Goal: Task Accomplishment & Management: Use online tool/utility

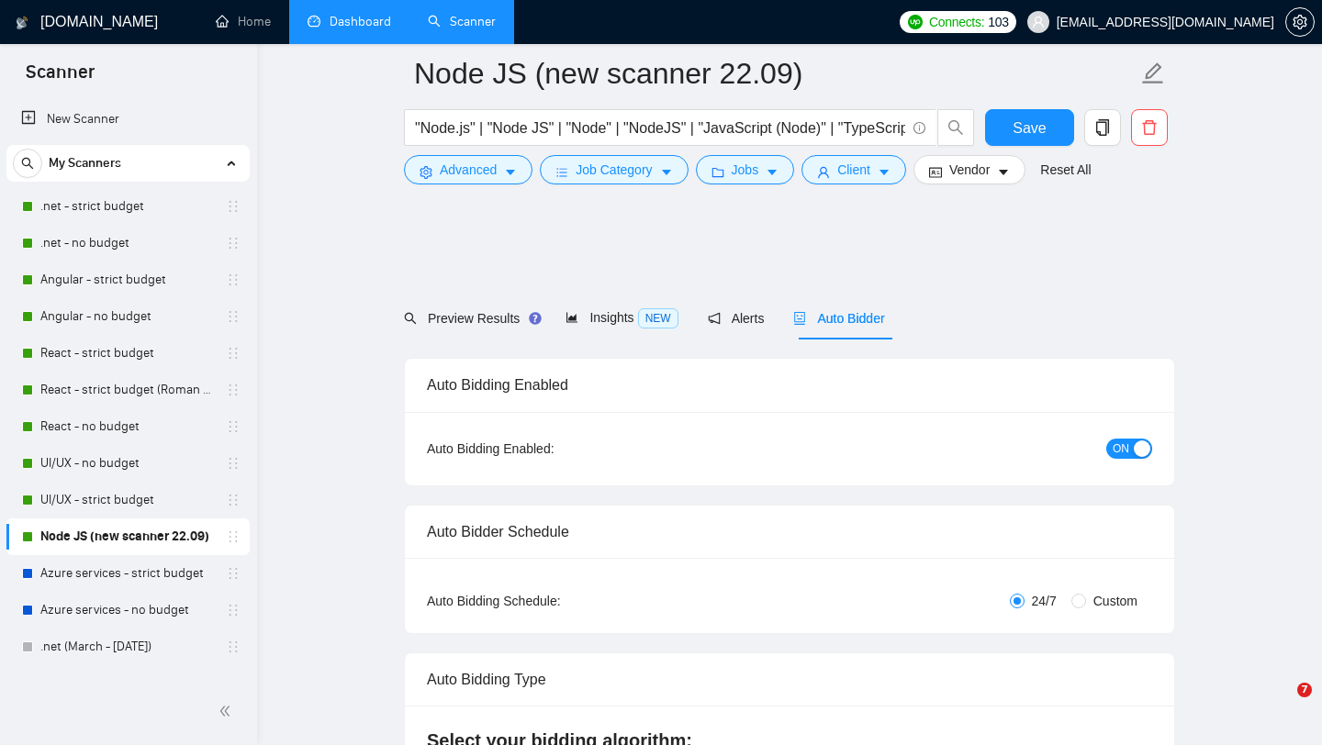
click at [330, 29] on link "Dashboard" at bounding box center [349, 22] width 84 height 16
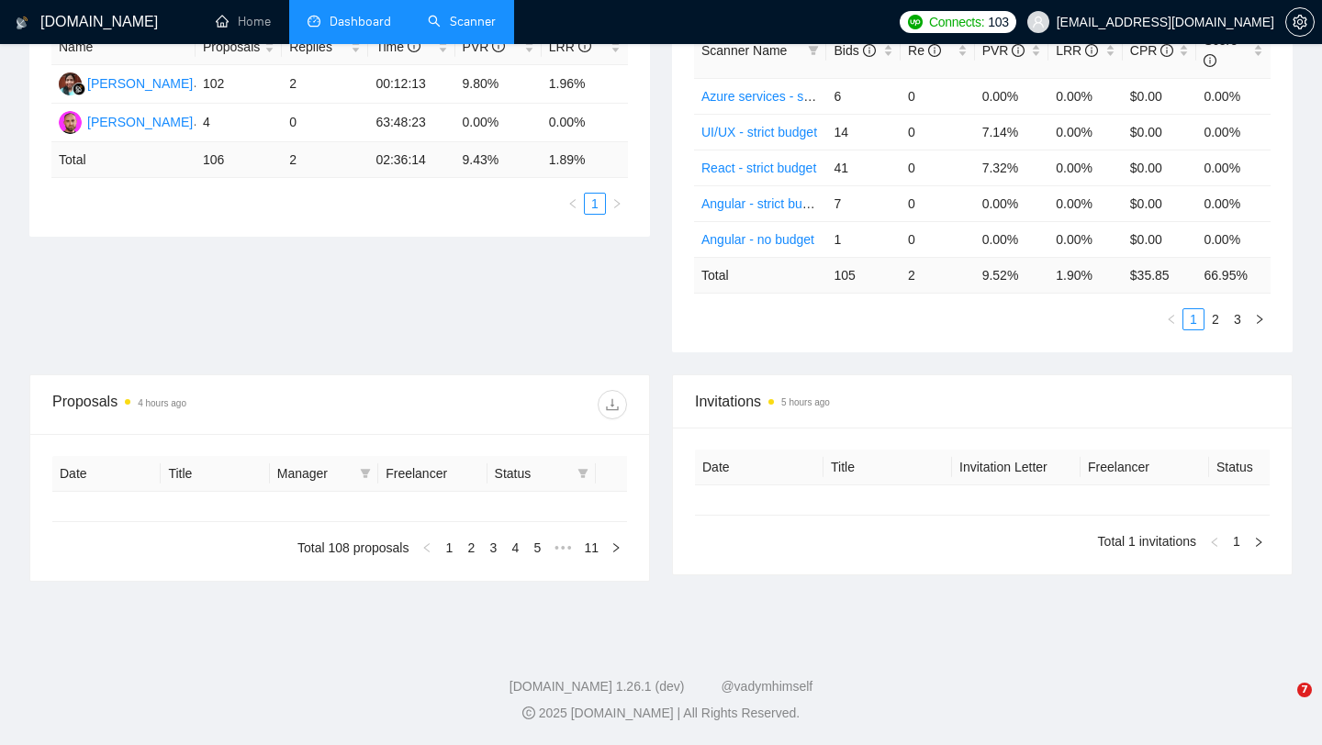
type input "[DATE]"
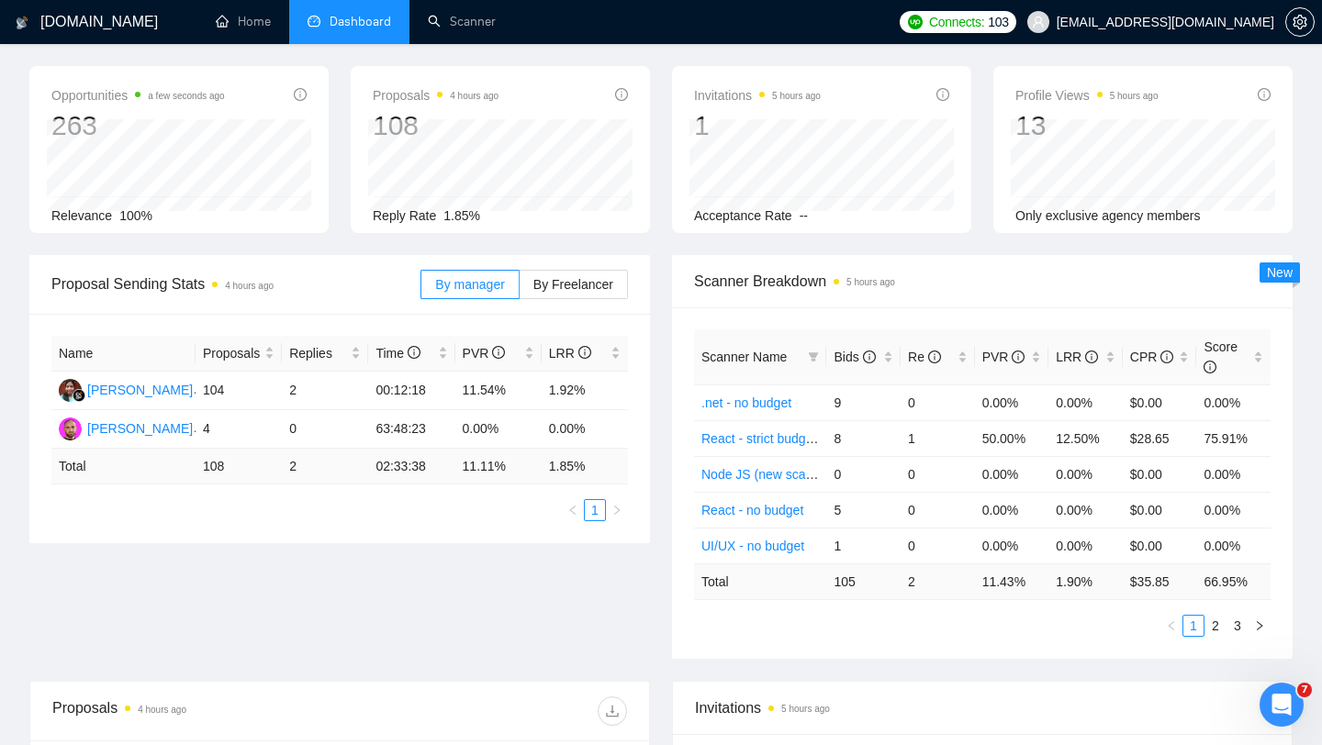
scroll to position [77, 0]
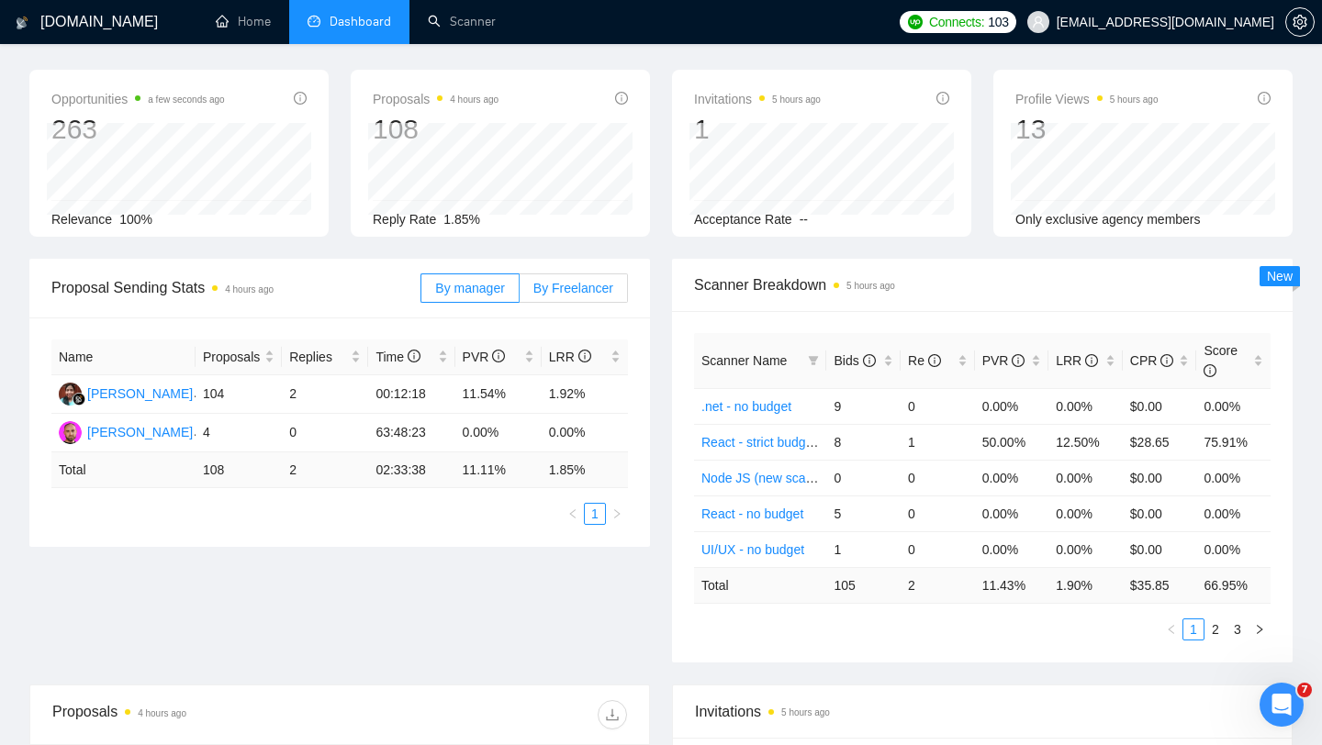
click at [577, 283] on label "By Freelancer" at bounding box center [574, 288] width 108 height 29
click at [520, 293] on input "By Freelancer" at bounding box center [520, 293] width 0 height 0
click at [494, 281] on span "By manager" at bounding box center [469, 288] width 69 height 15
click at [421, 293] on input "By manager" at bounding box center [421, 293] width 0 height 0
click at [565, 281] on span "By Freelancer" at bounding box center [573, 288] width 80 height 15
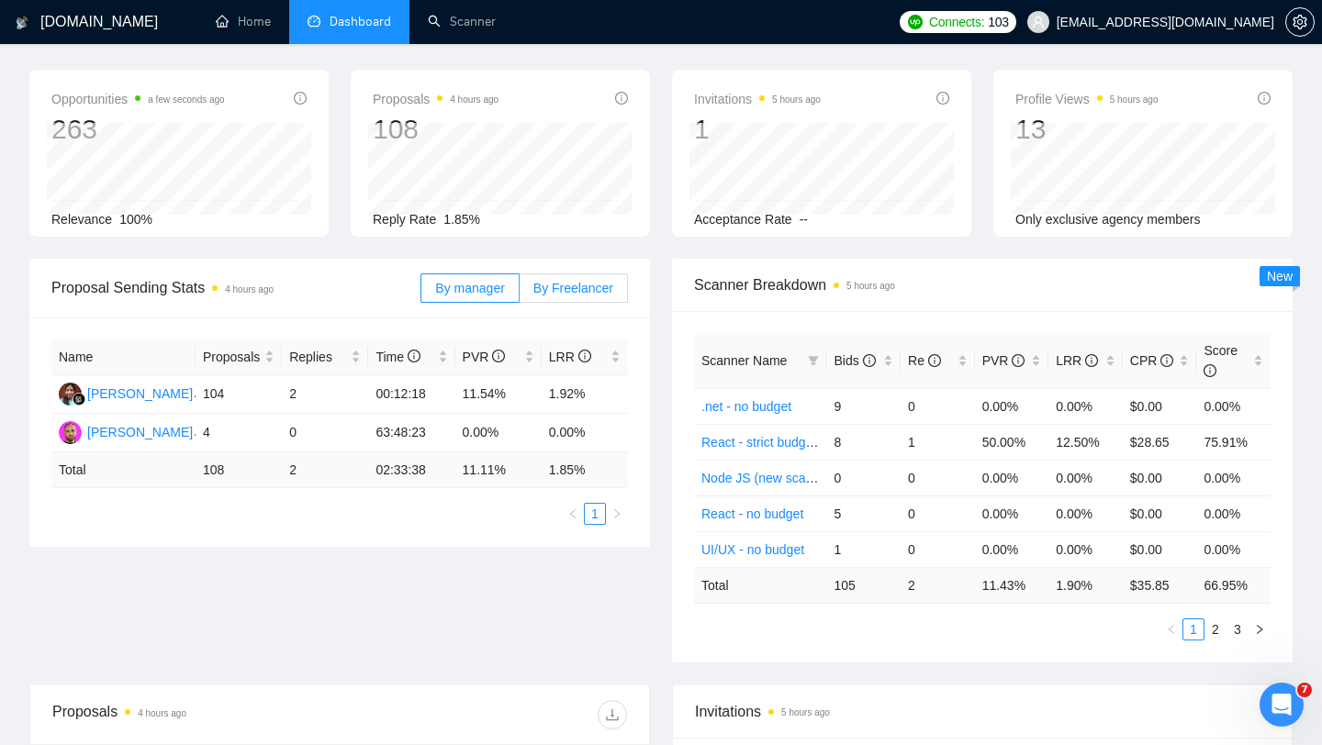
click at [520, 293] on input "By Freelancer" at bounding box center [520, 293] width 0 height 0
click at [472, 285] on label "By manager" at bounding box center [469, 288] width 98 height 29
click at [421, 293] on input "By manager" at bounding box center [421, 293] width 0 height 0
click at [574, 281] on span "By Freelancer" at bounding box center [573, 288] width 80 height 15
click at [520, 293] on input "By Freelancer" at bounding box center [520, 293] width 0 height 0
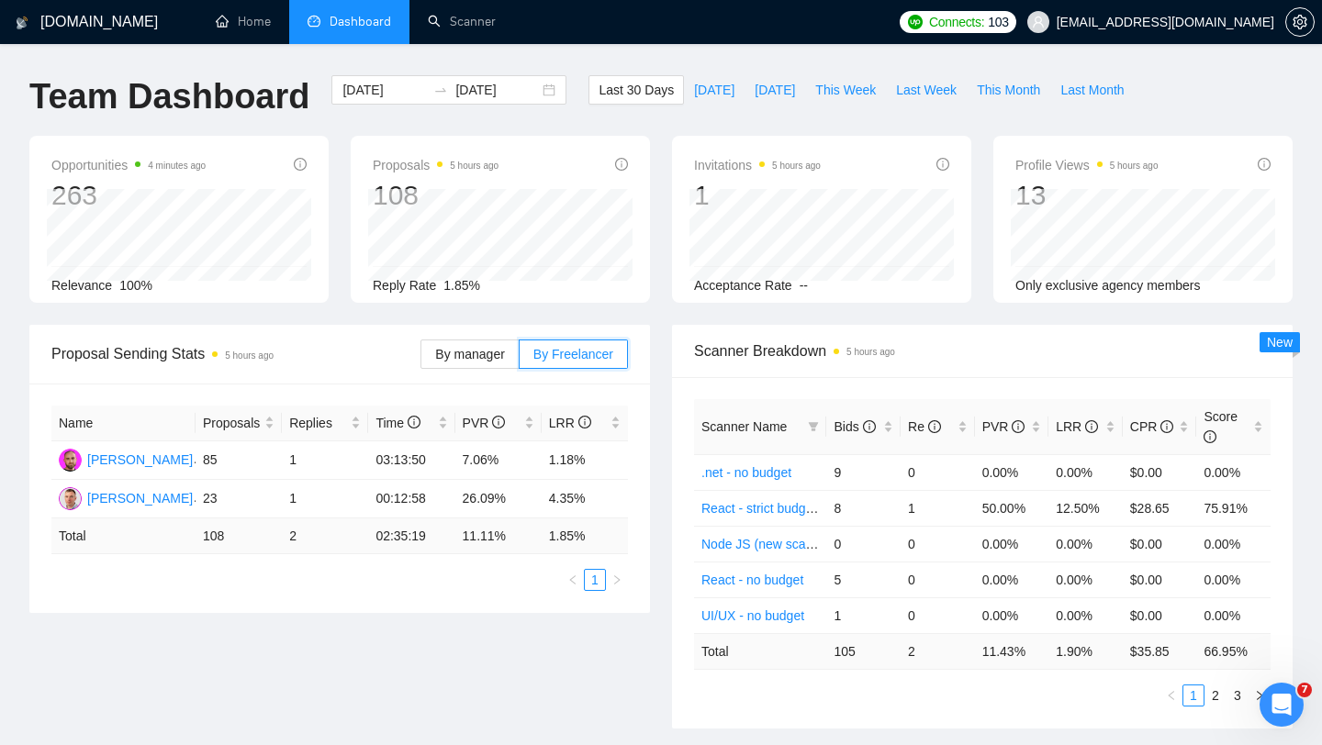
scroll to position [0, 0]
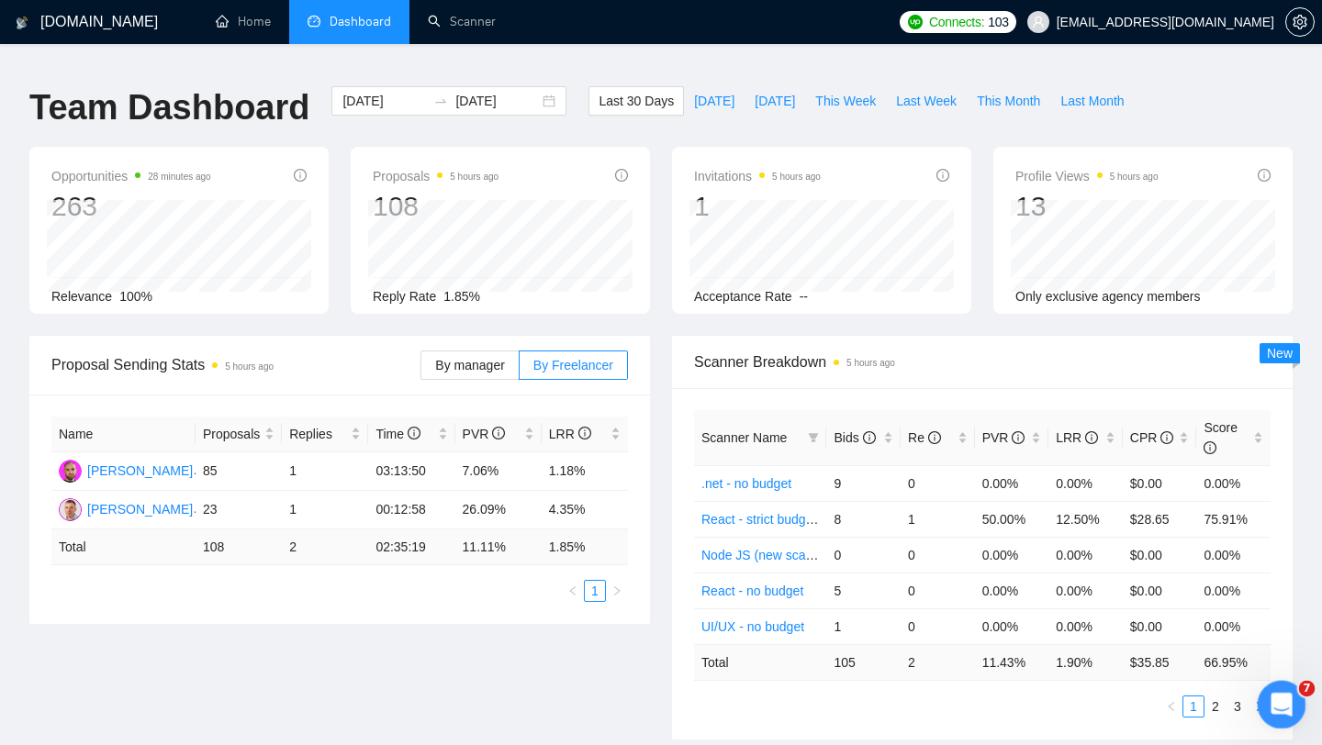
click at [1272, 714] on div "Open Intercom Messenger" at bounding box center [1278, 702] width 61 height 61
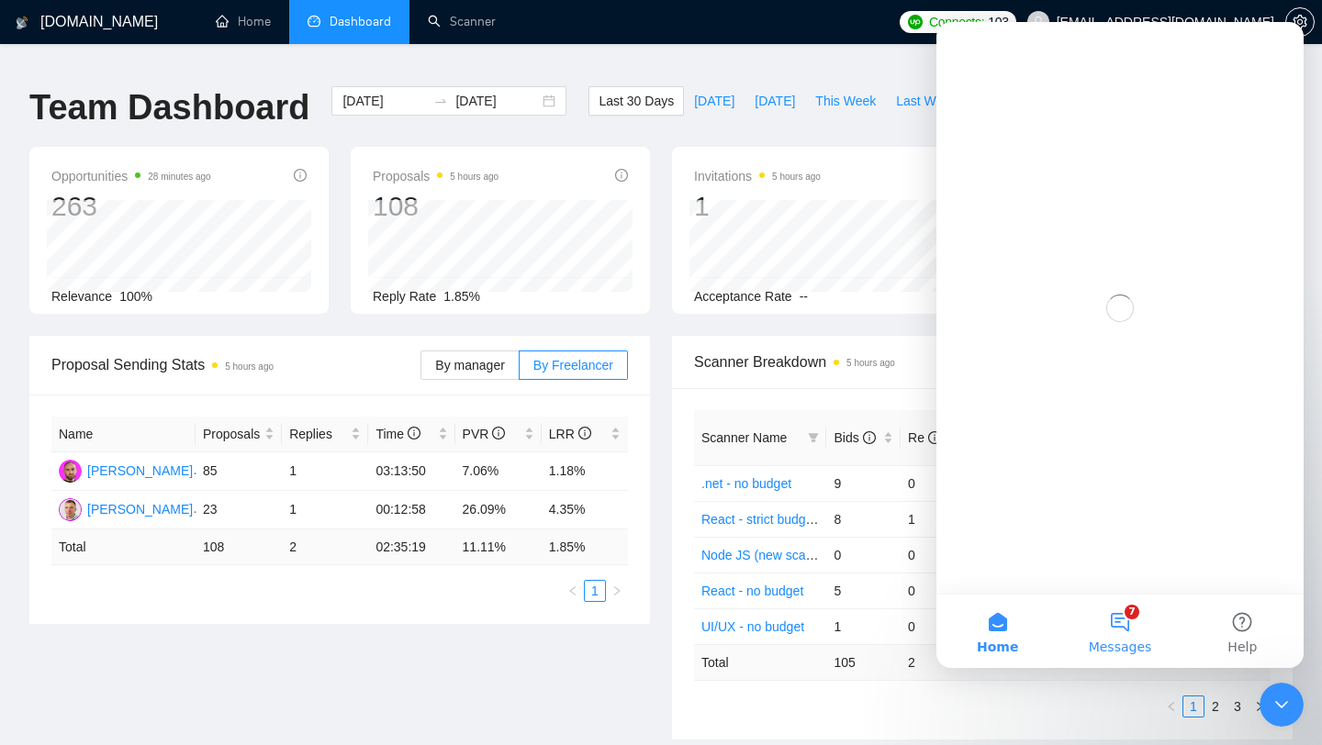
click at [1121, 626] on button "7 Messages" at bounding box center [1119, 631] width 122 height 73
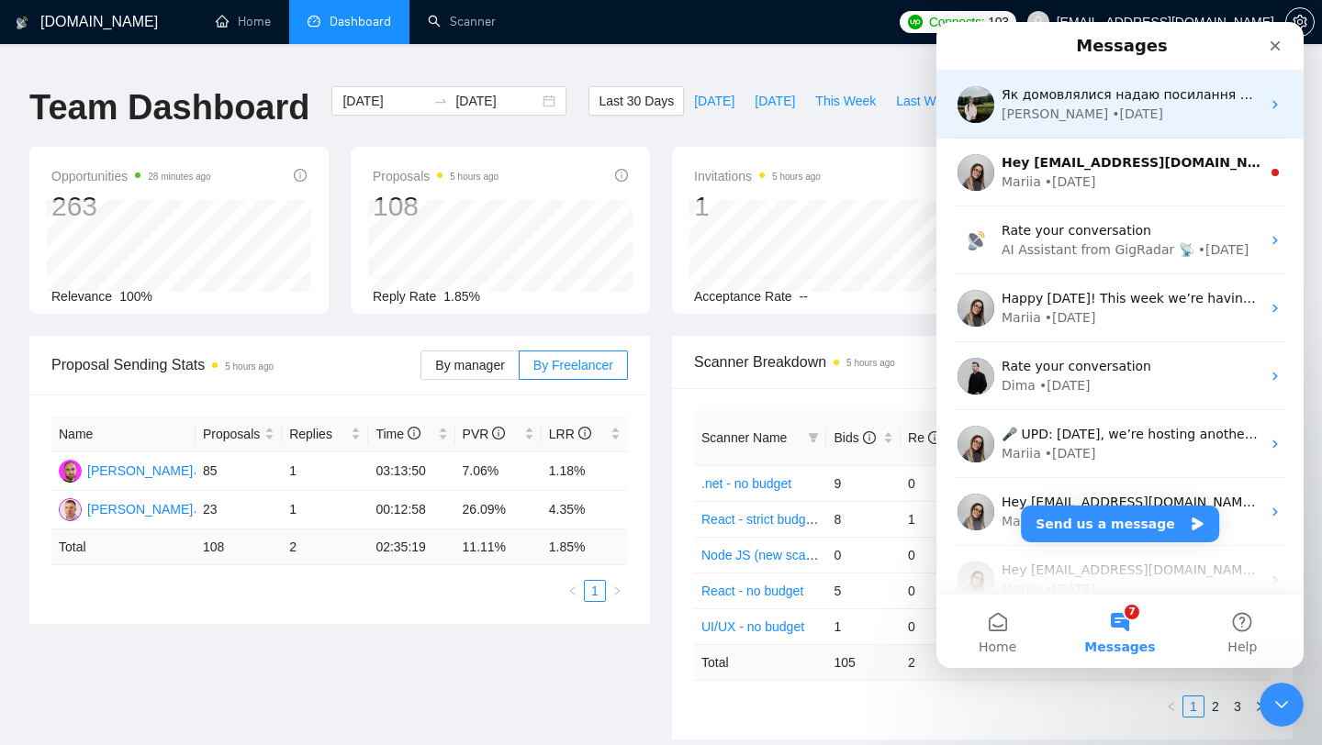
click at [1116, 120] on div "[PERSON_NAME] • [DATE]" at bounding box center [1130, 114] width 259 height 19
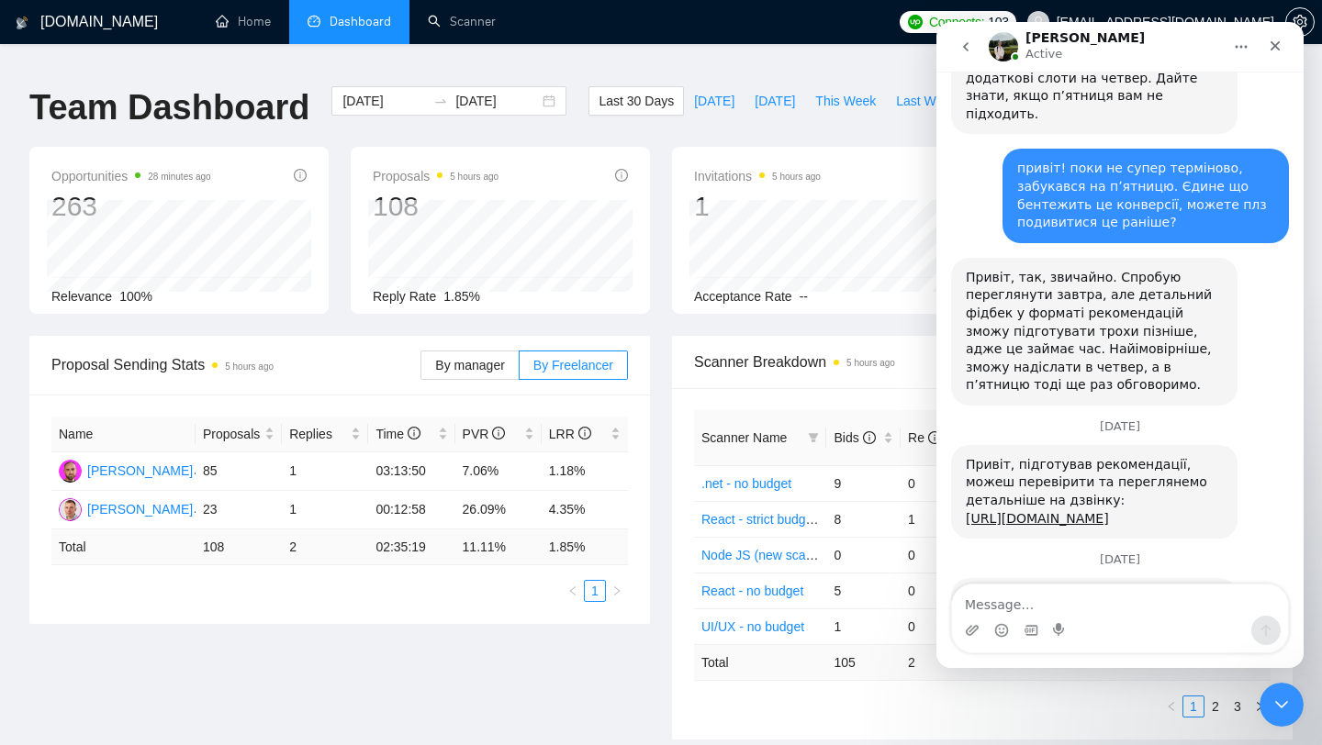
scroll to position [4416, 0]
click at [1028, 511] on link "[URL][DOMAIN_NAME]" at bounding box center [1037, 518] width 143 height 15
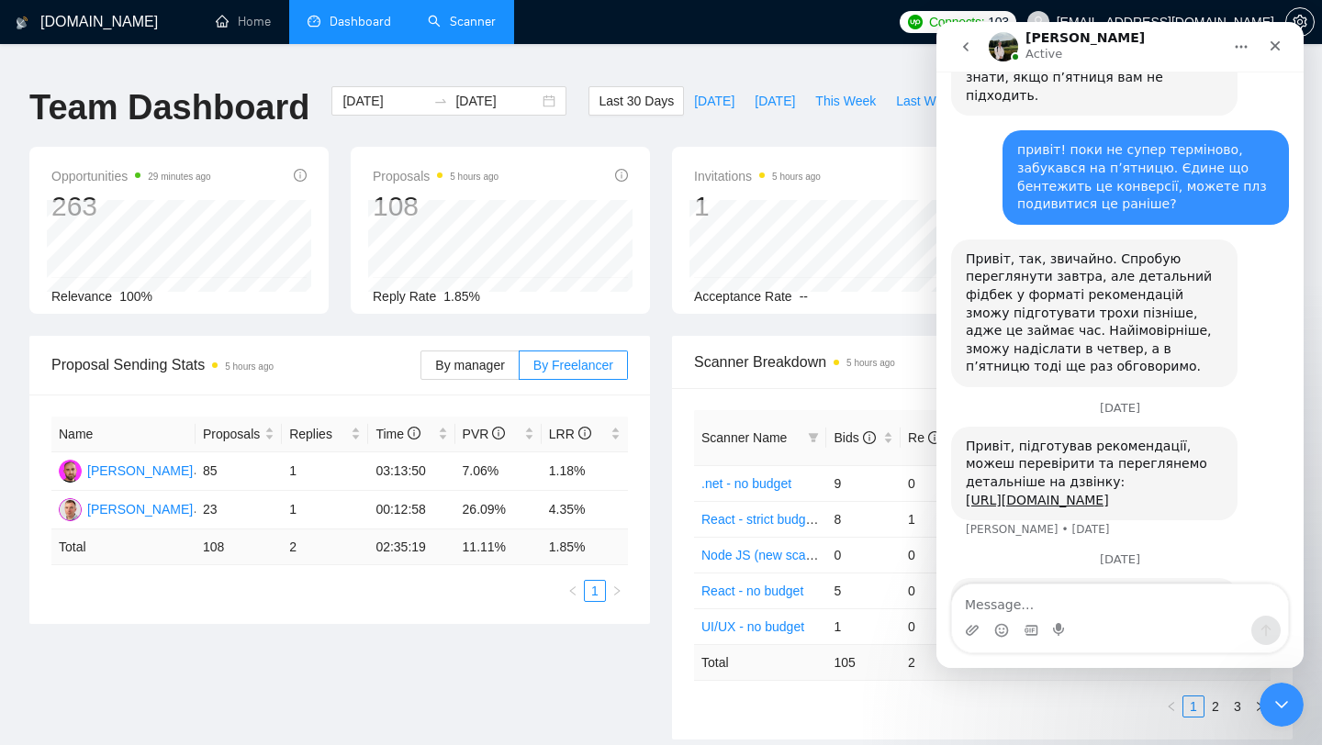
click at [471, 23] on link "Scanner" at bounding box center [462, 22] width 68 height 16
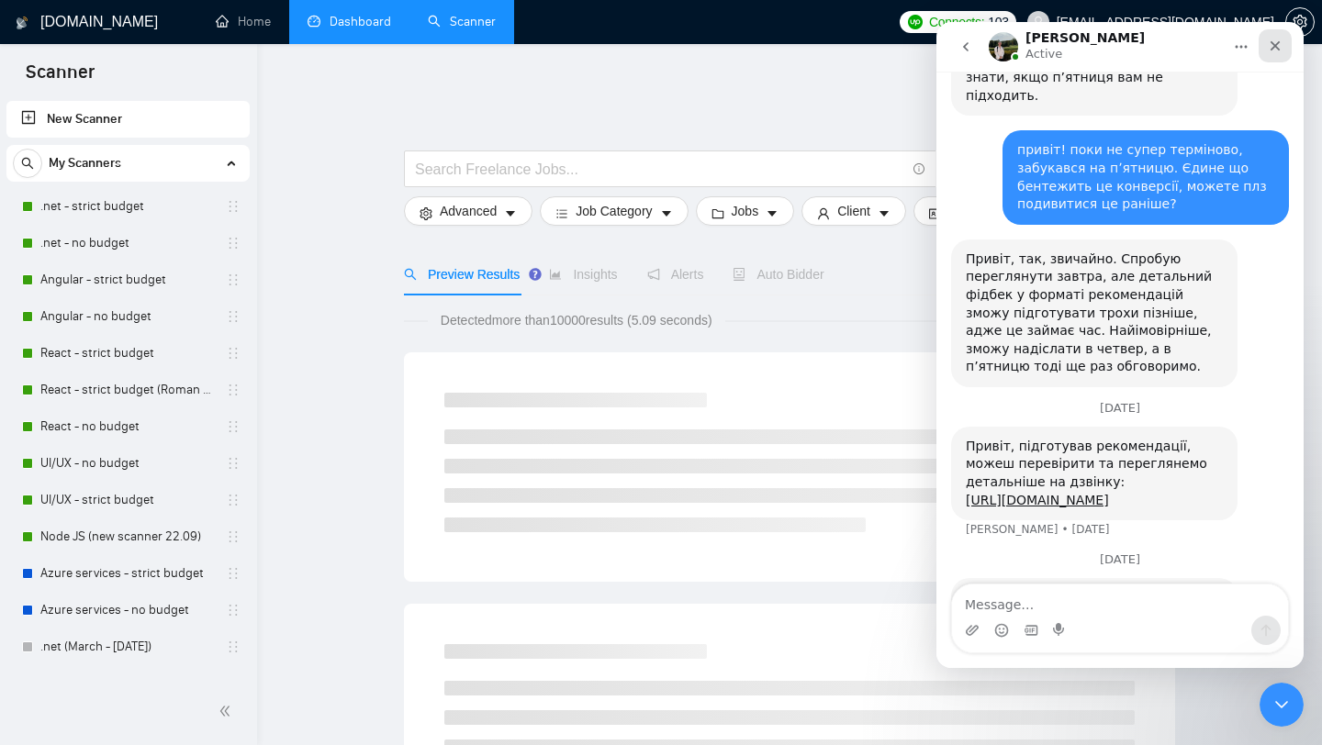
click at [1276, 47] on icon "Close" at bounding box center [1275, 46] width 10 height 10
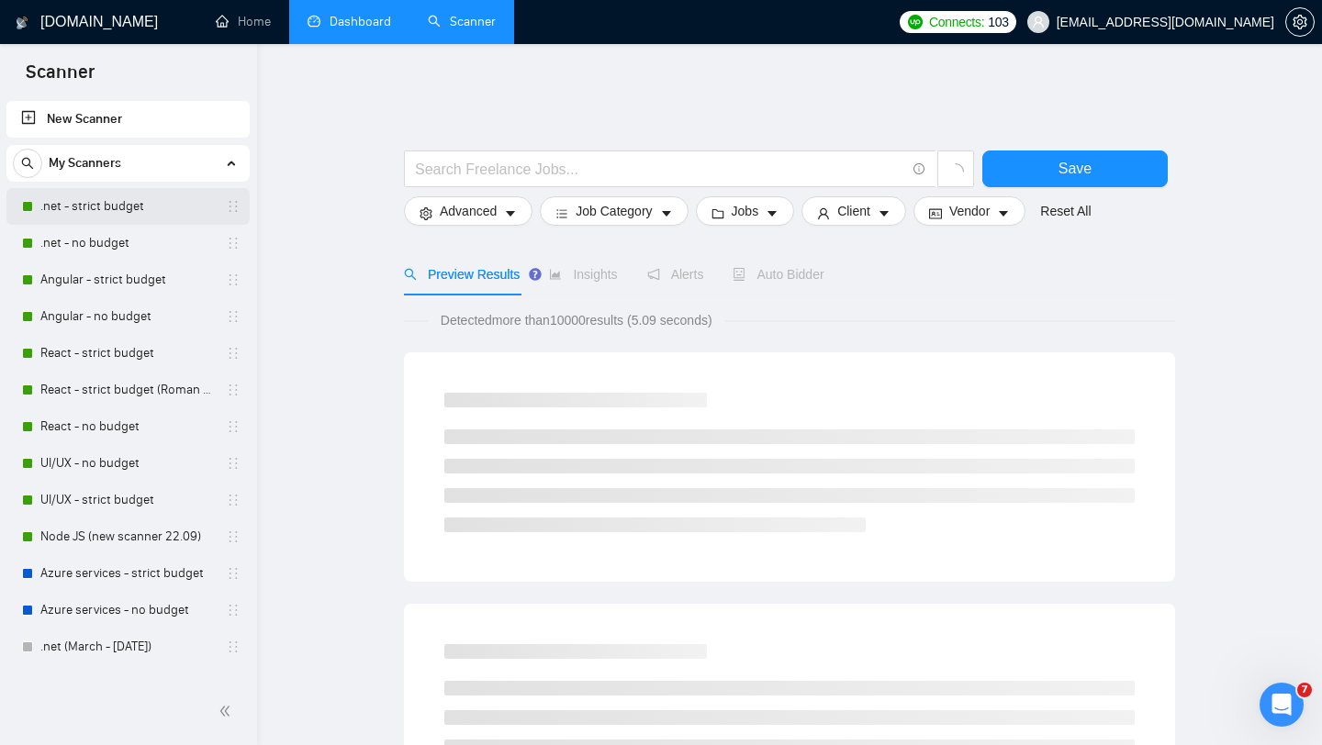
scroll to position [4416, 0]
click at [136, 206] on link ".net - strict budget" at bounding box center [127, 206] width 174 height 37
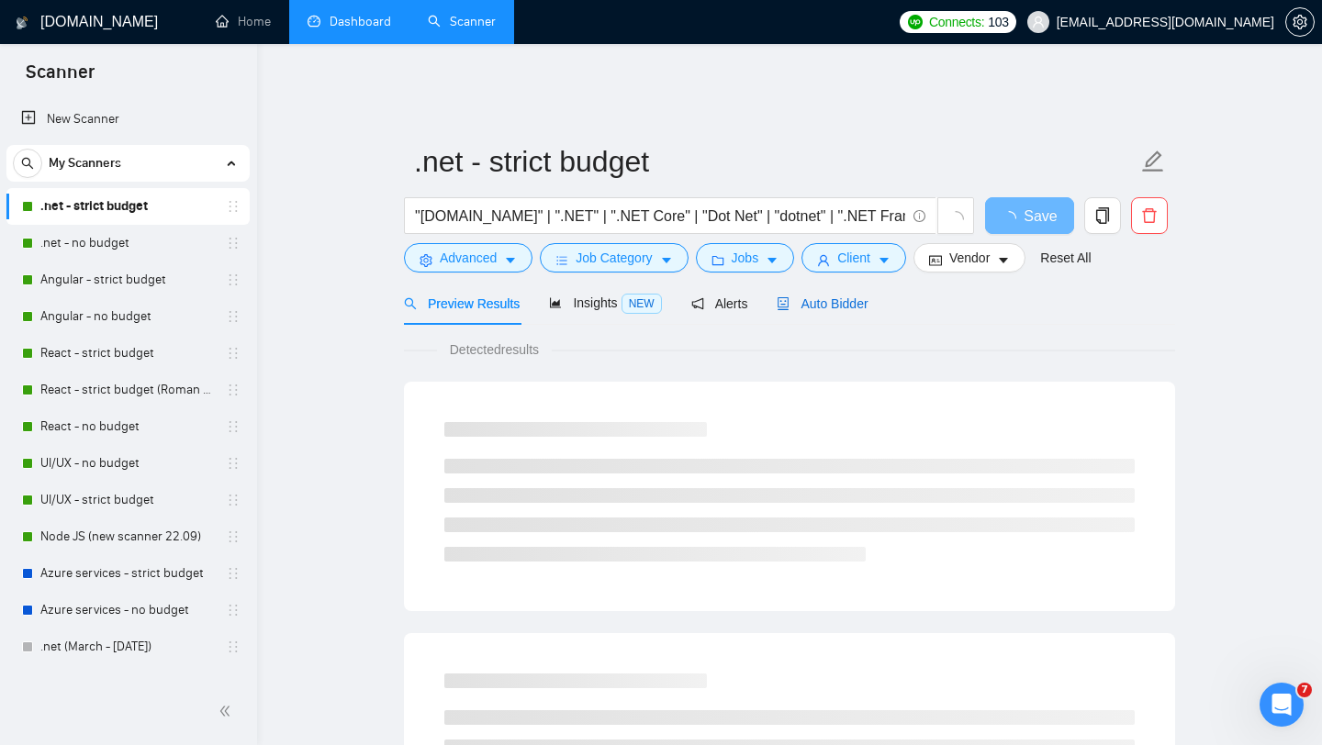
click at [841, 296] on span "Auto Bidder" at bounding box center [822, 303] width 91 height 15
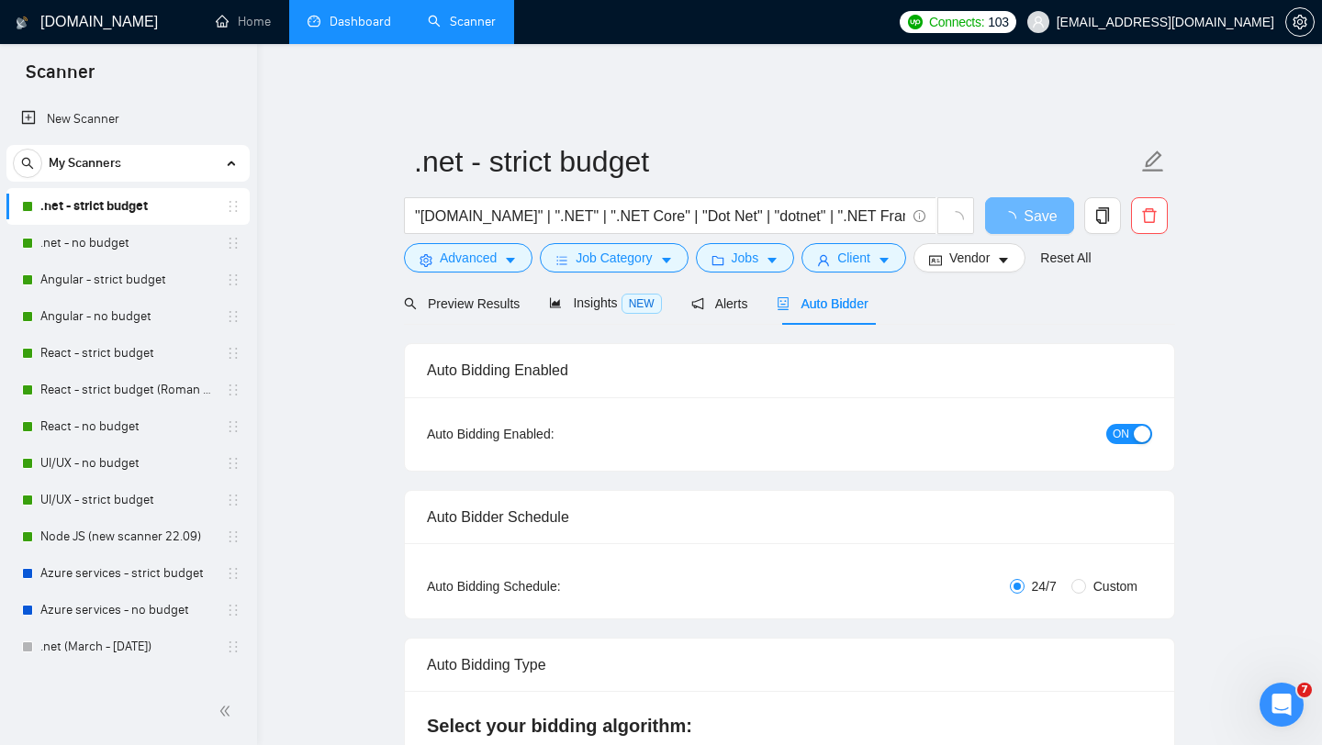
checkbox input "true"
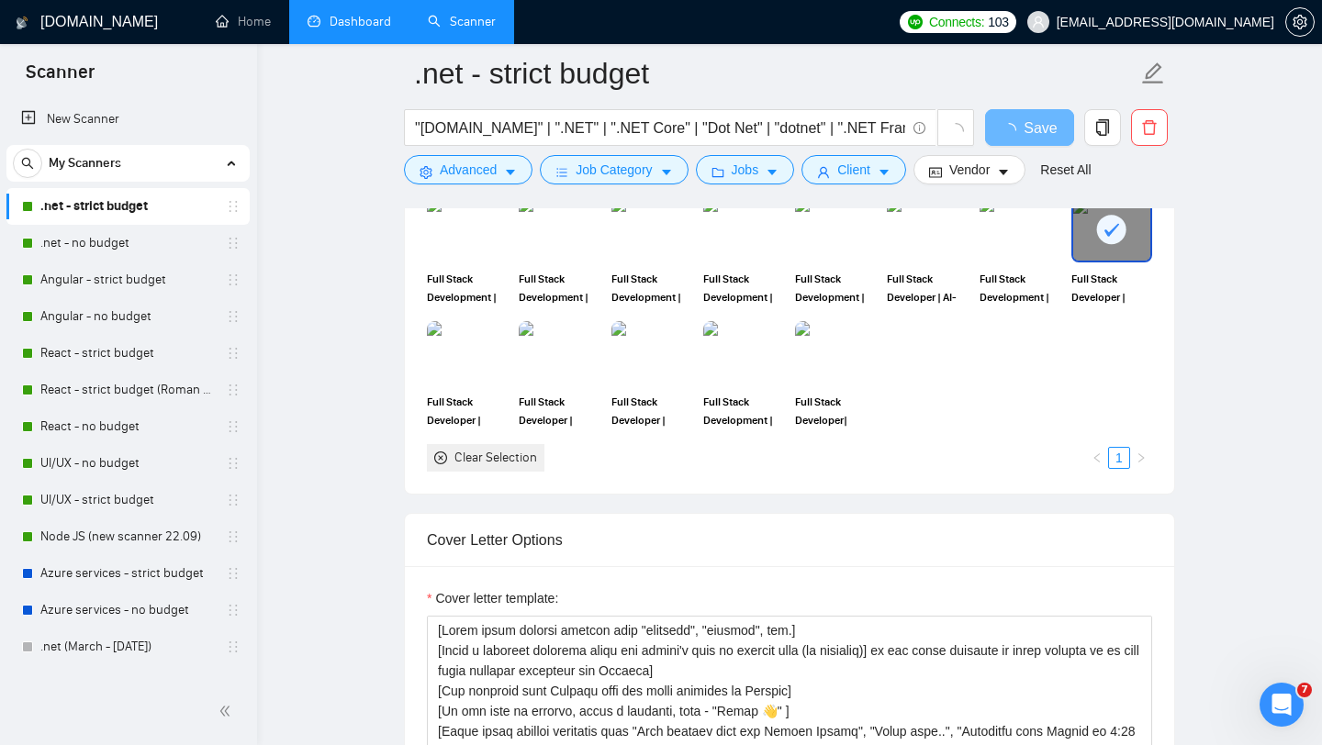
scroll to position [1880, 0]
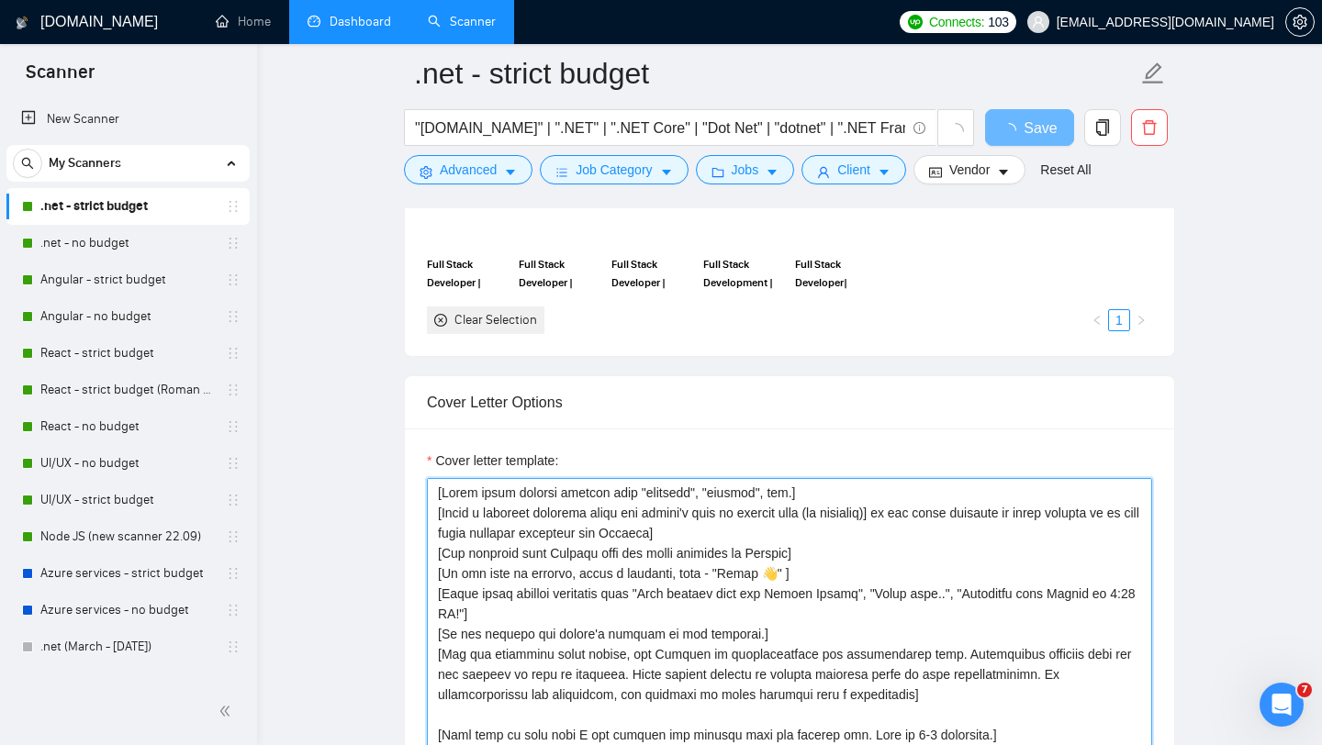
click at [699, 538] on textarea "Cover letter template:" at bounding box center [789, 684] width 725 height 413
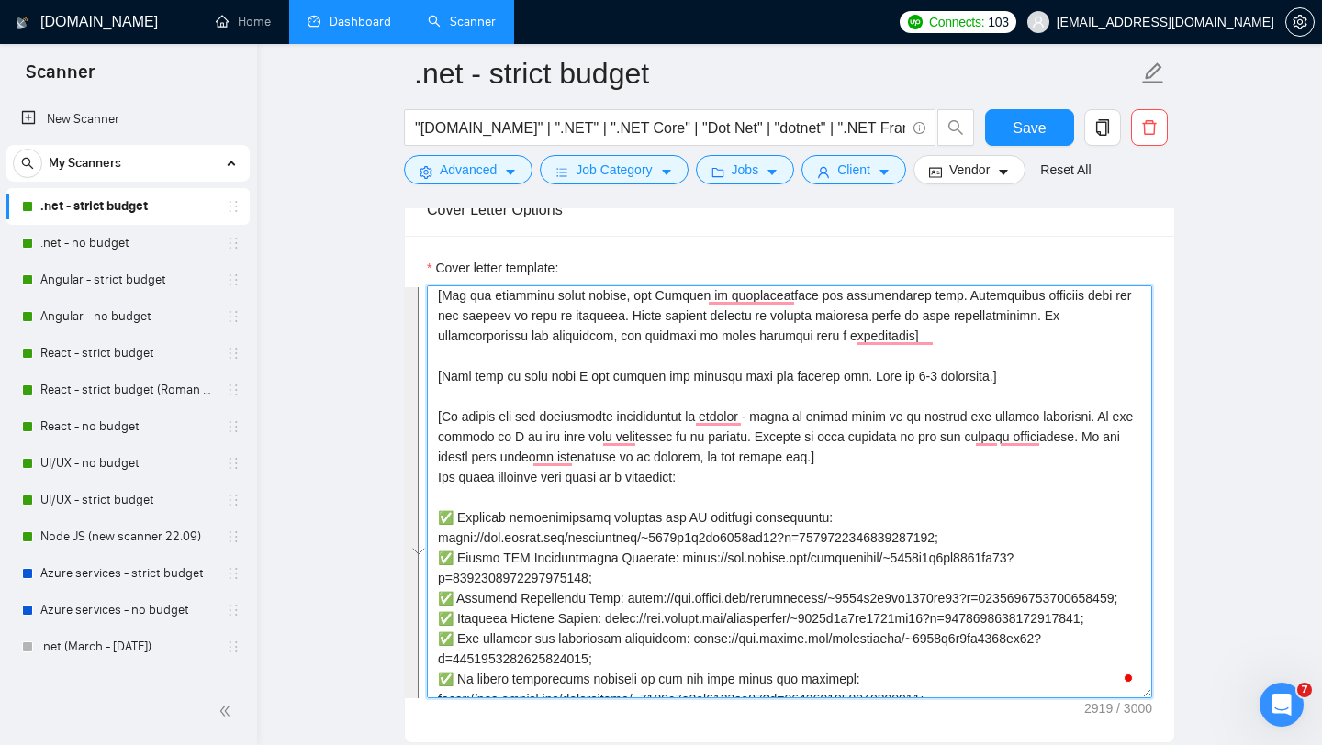
scroll to position [0, 0]
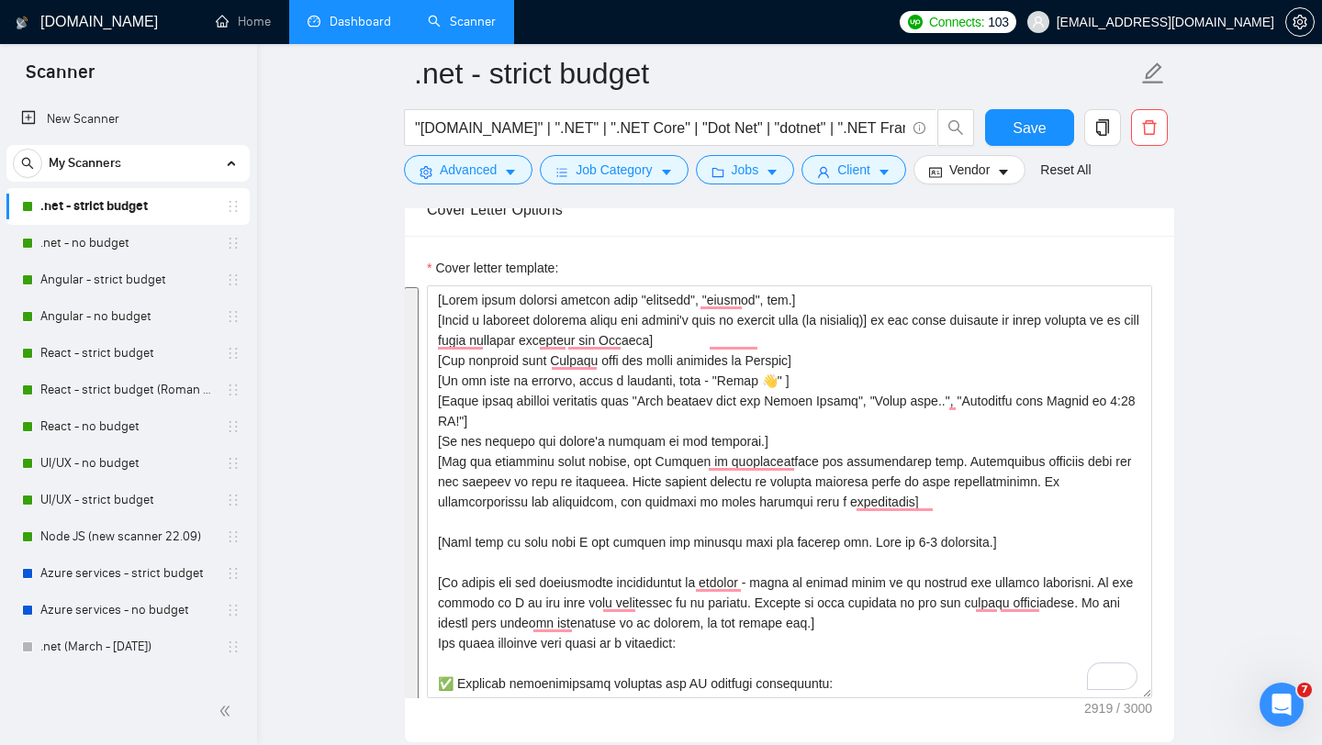
click at [364, 420] on main ".net - strict budget "[DOMAIN_NAME]" | ".NET" | ".NET Core" | "Dot Net" | "dotn…" at bounding box center [789, 759] width 1006 height 5667
